Goal: Task Accomplishment & Management: Use online tool/utility

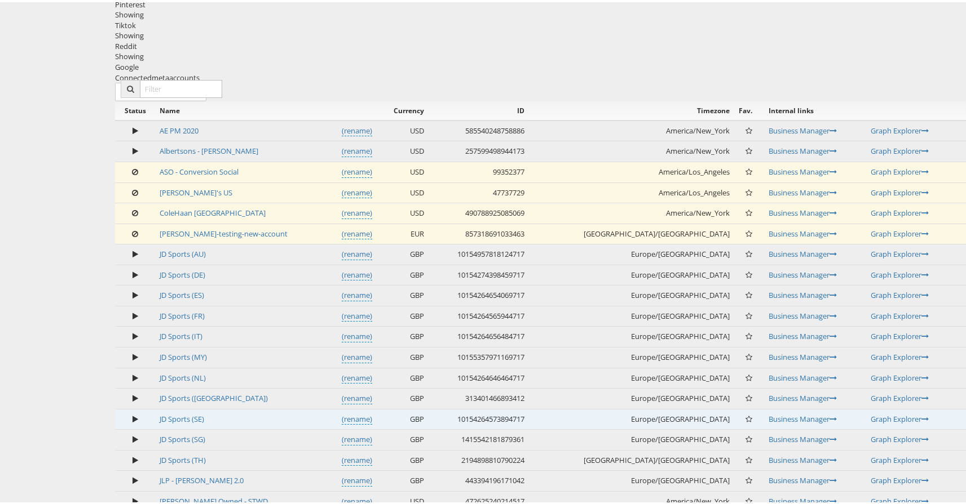
scroll to position [527, 0]
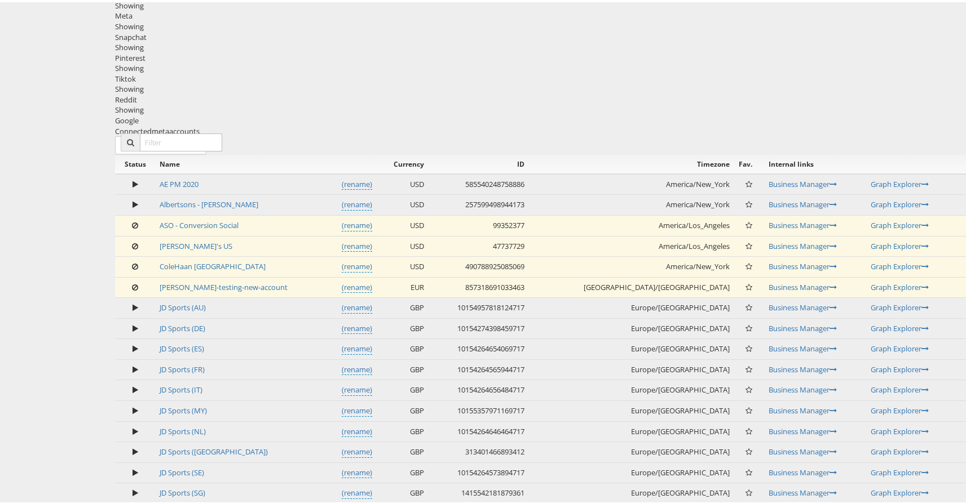
scroll to position [527, 0]
